Goal: Information Seeking & Learning: Learn about a topic

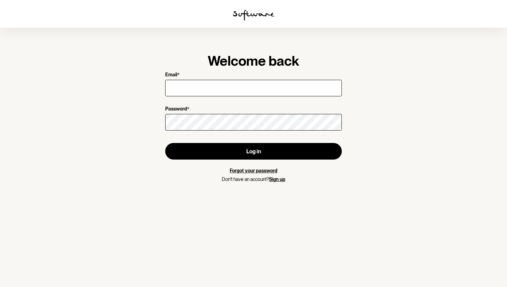
click at [236, 86] on input "Email *" at bounding box center [253, 88] width 177 height 17
click at [217, 88] on input "Email *" at bounding box center [253, 88] width 177 height 17
click at [187, 84] on input "Email *" at bounding box center [253, 88] width 177 height 17
click at [194, 103] on form "Email * [PERSON_NAME] Password * Log in Forgot your password Don't have an acco…" at bounding box center [253, 127] width 177 height 110
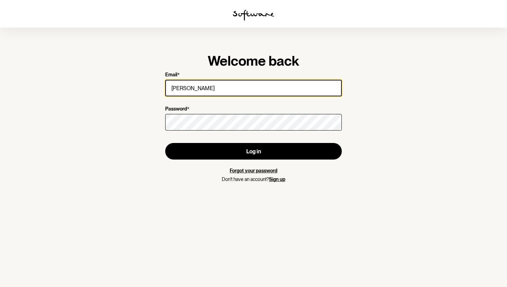
click at [209, 86] on input "[PERSON_NAME]" at bounding box center [253, 88] width 177 height 17
type input "[EMAIL_ADDRESS][DOMAIN_NAME]"
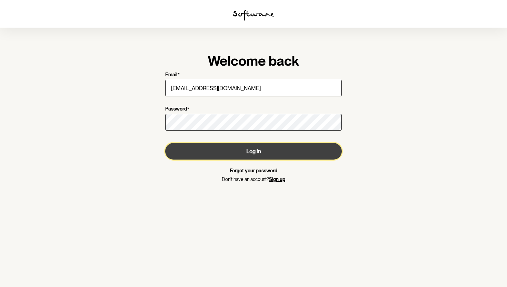
click at [257, 158] on button "Log in" at bounding box center [253, 151] width 177 height 17
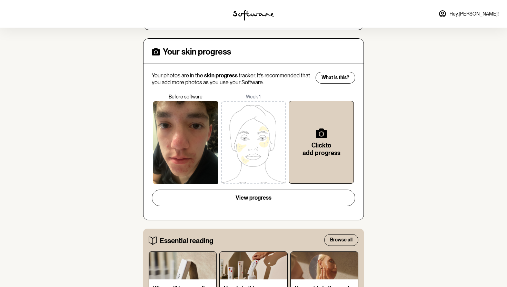
scroll to position [271, 0]
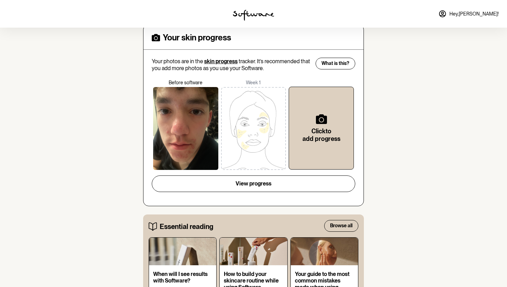
click at [197, 98] on div at bounding box center [185, 128] width 65 height 83
click at [196, 112] on div at bounding box center [185, 128] width 65 height 83
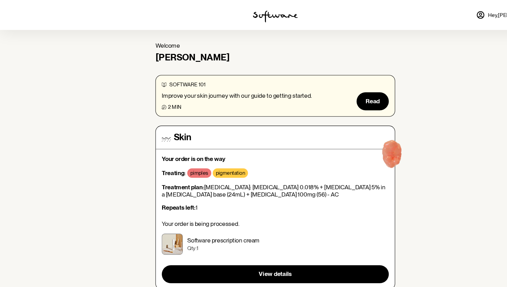
scroll to position [0, 0]
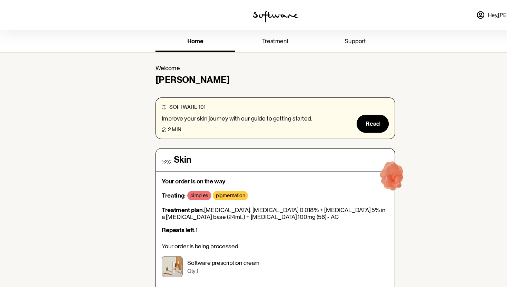
click at [248, 34] on span "treatment" at bounding box center [253, 37] width 24 height 7
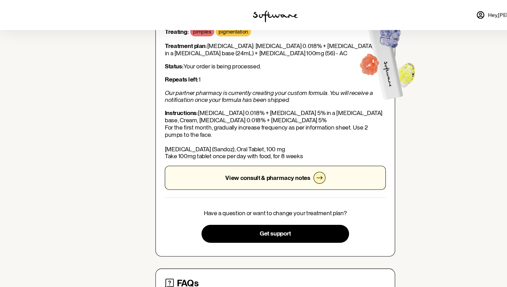
scroll to position [65, 0]
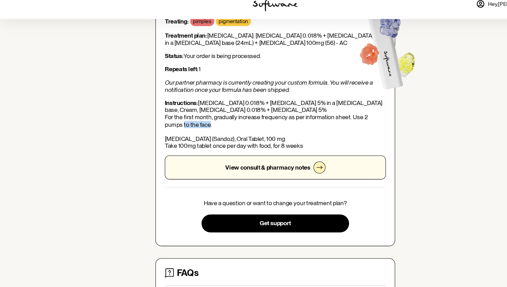
drag, startPoint x: 153, startPoint y: 137, endPoint x: 180, endPoint y: 137, distance: 26.9
click at [180, 137] on p "Instructions: [MEDICAL_DATA] 0.018% + [MEDICAL_DATA] 5% in a [MEDICAL_DATA] bas…" at bounding box center [253, 124] width 203 height 46
copy p "[MEDICAL_DATA]"
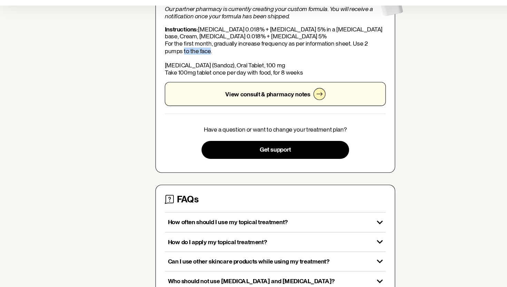
scroll to position [130, 0]
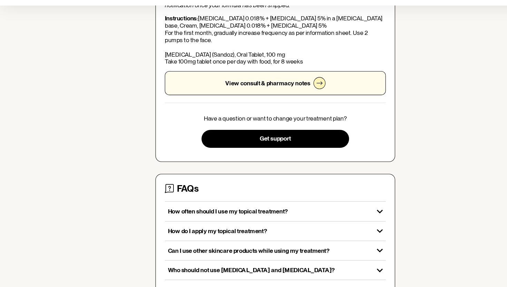
click at [170, 151] on div "Have a question or want to change your treatment plan? Get support" at bounding box center [253, 143] width 203 height 30
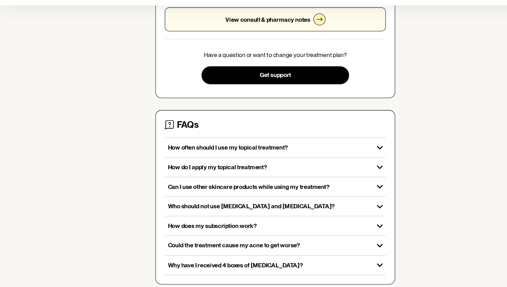
scroll to position [195, 0]
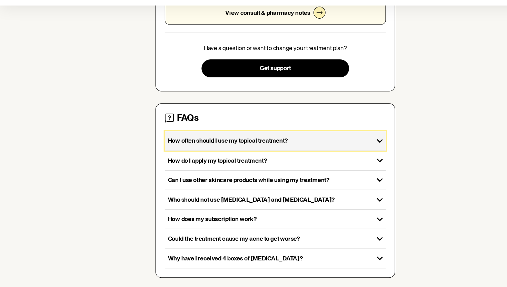
click at [230, 149] on p "How often should I use my topical treatment?" at bounding box center [247, 152] width 187 height 7
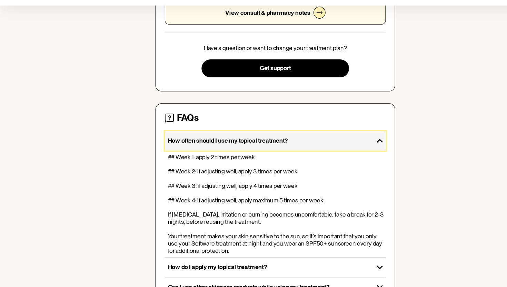
click at [230, 149] on p "How often should I use my topical treatment?" at bounding box center [247, 152] width 187 height 7
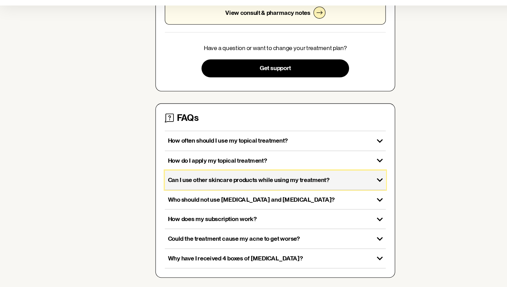
click at [263, 187] on p "Can I use other skincare products while using my treatment?" at bounding box center [247, 188] width 187 height 7
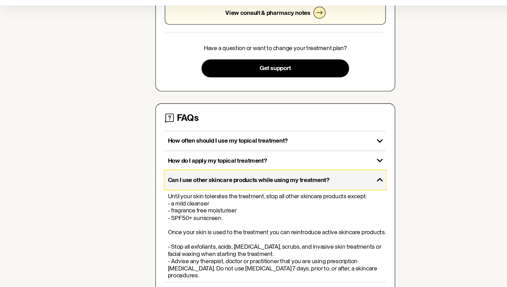
click at [263, 187] on p "Can I use other skincare products while using my treatment?" at bounding box center [247, 188] width 187 height 7
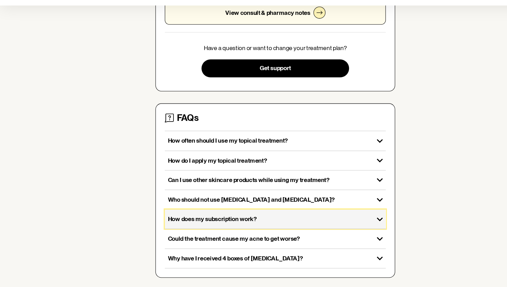
click at [246, 224] on p "How does my subscription work?" at bounding box center [247, 224] width 187 height 7
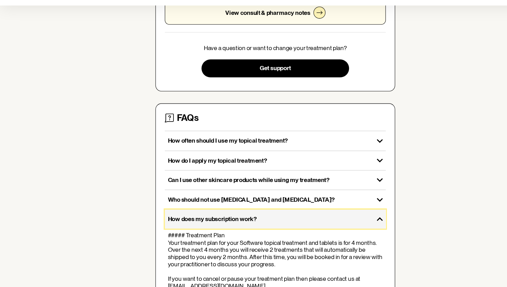
click at [246, 224] on p "How does my subscription work?" at bounding box center [247, 224] width 187 height 7
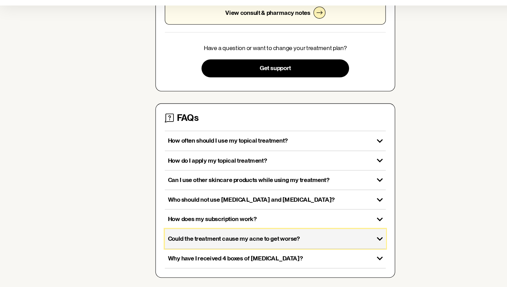
click at [285, 242] on p "Could the treatment cause my acne to get worse?" at bounding box center [247, 242] width 187 height 7
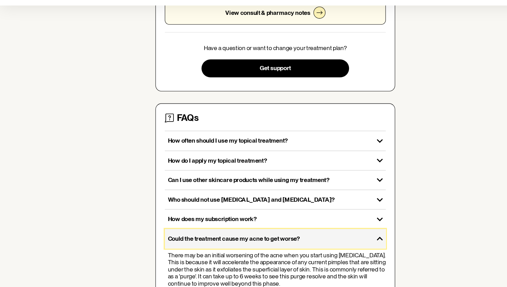
click at [285, 242] on p "Could the treatment cause my acne to get worse?" at bounding box center [247, 242] width 187 height 7
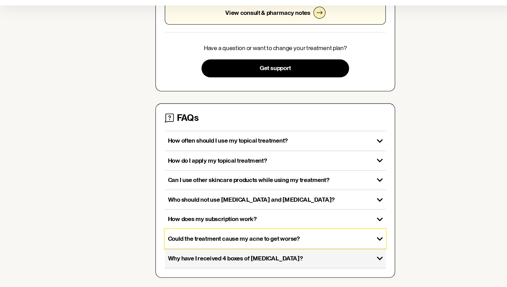
scroll to position [198, 0]
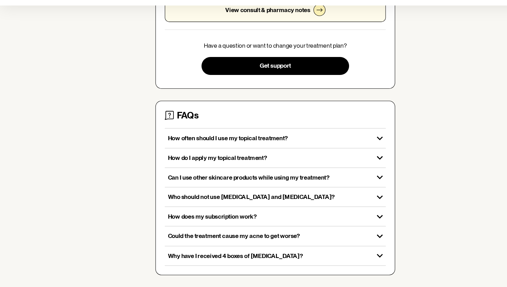
click at [276, 249] on div "Why have I received 4 boxes of [MEDICAL_DATA]? [MEDICAL_DATA] is only available…" at bounding box center [253, 258] width 203 height 18
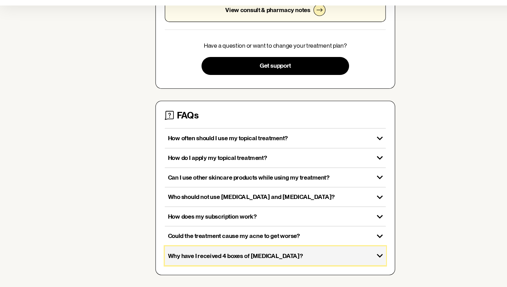
click at [274, 254] on div "Why have I received 4 boxes of [MEDICAL_DATA]?" at bounding box center [248, 258] width 192 height 18
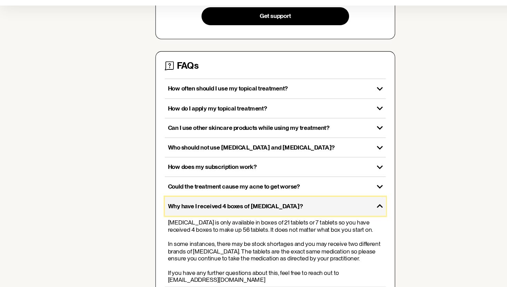
click at [269, 218] on div "Why have I received 4 boxes of [MEDICAL_DATA]?" at bounding box center [248, 212] width 192 height 18
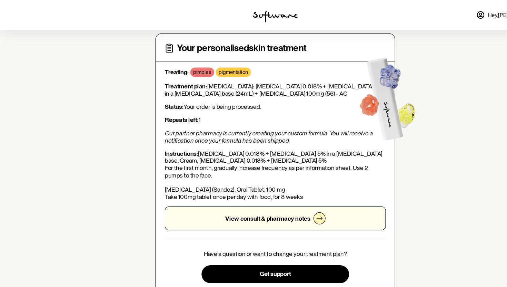
scroll to position [0, 0]
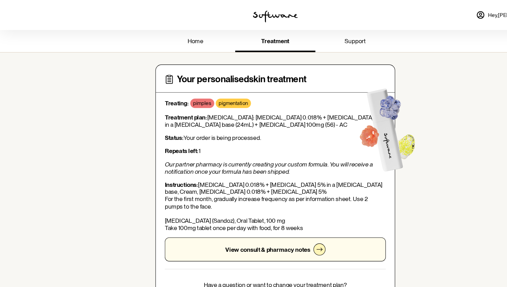
click at [167, 35] on link "home" at bounding box center [179, 38] width 73 height 19
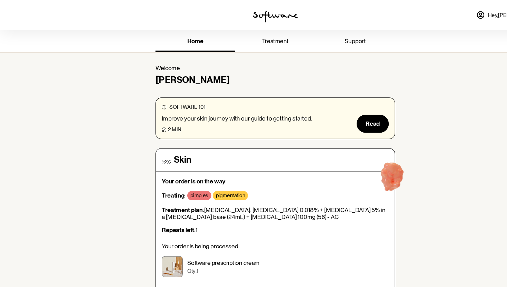
click at [382, 15] on div "Hey, [PERSON_NAME] !" at bounding box center [422, 14] width 169 height 28
click at [445, 14] on icon at bounding box center [442, 14] width 6 height 6
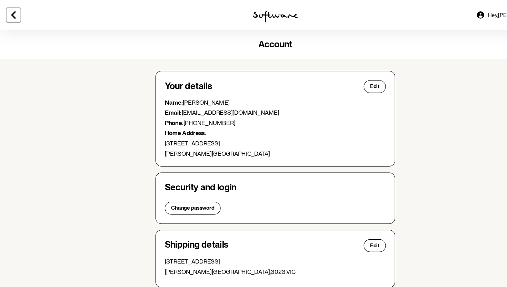
click at [10, 12] on icon at bounding box center [12, 14] width 8 height 8
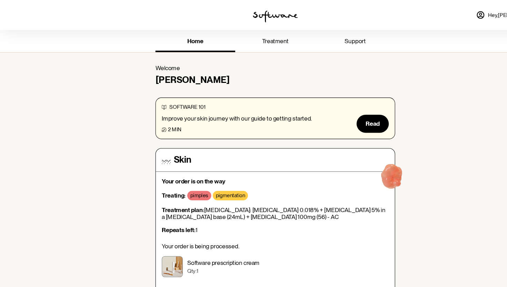
click at [260, 35] on span "treatment" at bounding box center [253, 37] width 24 height 7
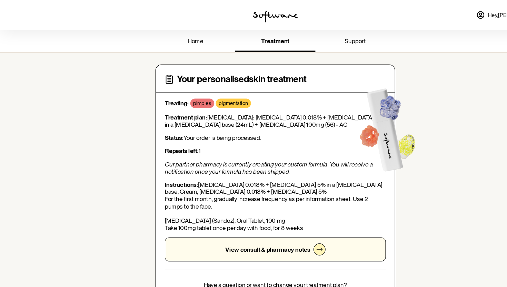
click at [177, 33] on link "home" at bounding box center [179, 38] width 73 height 19
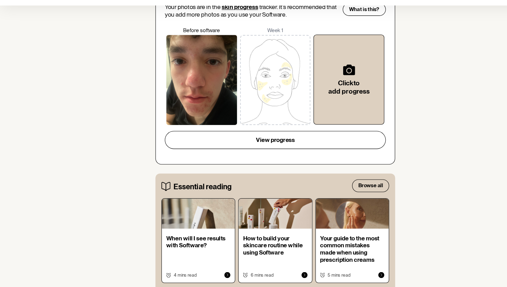
scroll to position [371, 0]
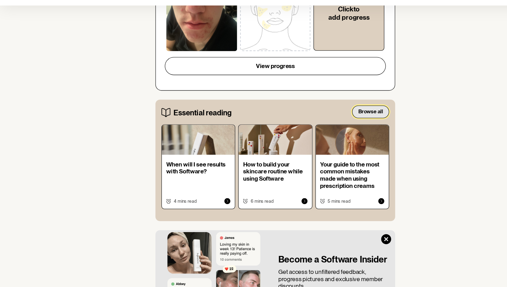
click at [326, 128] on button "Browse all" at bounding box center [341, 126] width 34 height 12
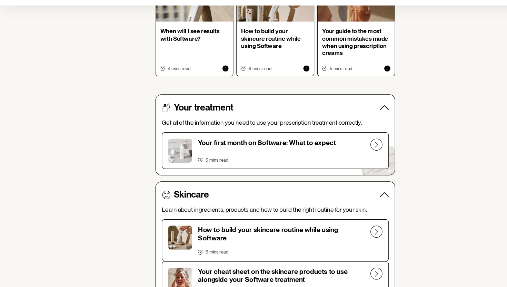
scroll to position [76, 0]
click at [333, 154] on button "Your first month on Software: What to expect 6 mins read" at bounding box center [253, 161] width 209 height 34
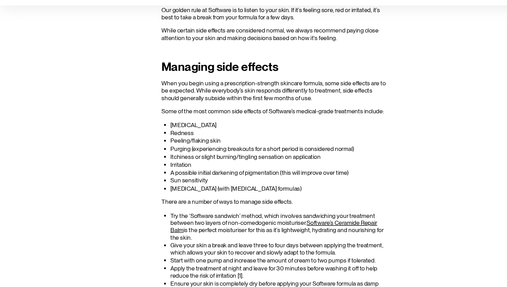
scroll to position [1211, 0]
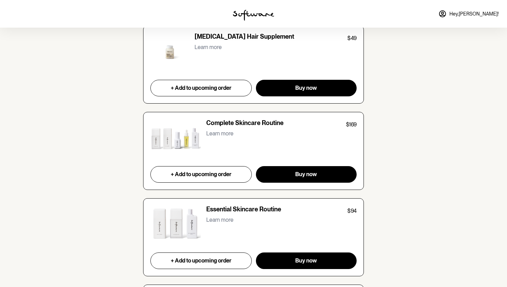
scroll to position [594, 0]
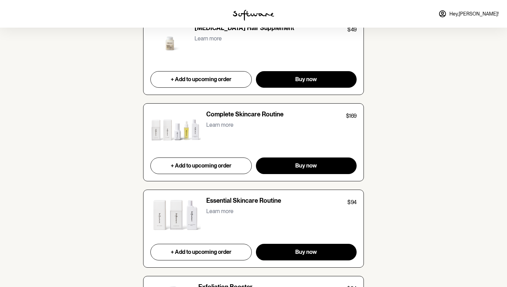
click at [179, 219] on img at bounding box center [175, 216] width 50 height 39
click at [264, 205] on p "Essential Skincare Routine" at bounding box center [243, 202] width 75 height 10
click at [219, 204] on p "Essential Skincare Routine" at bounding box center [243, 202] width 75 height 10
click at [216, 210] on p "Learn more" at bounding box center [219, 211] width 27 height 7
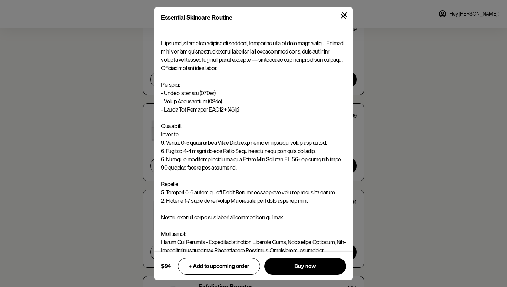
scroll to position [594, 0]
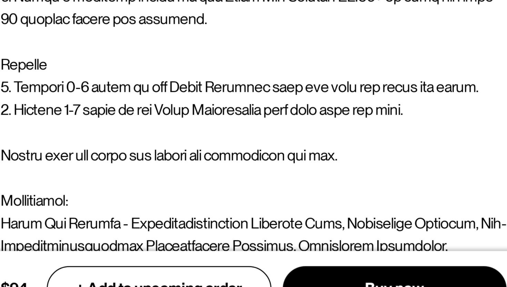
click at [240, 237] on p at bounding box center [253, 208] width 185 height 339
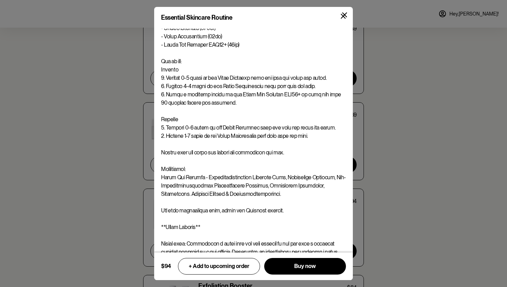
scroll to position [110, 0]
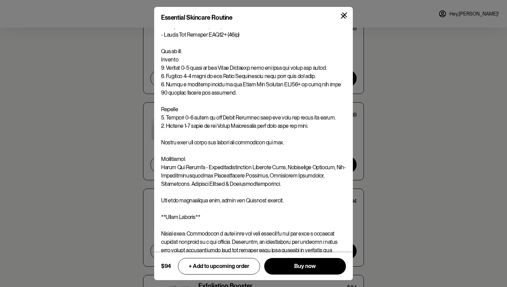
click at [344, 11] on button at bounding box center [343, 16] width 16 height 16
